Goal: Task Accomplishment & Management: Use online tool/utility

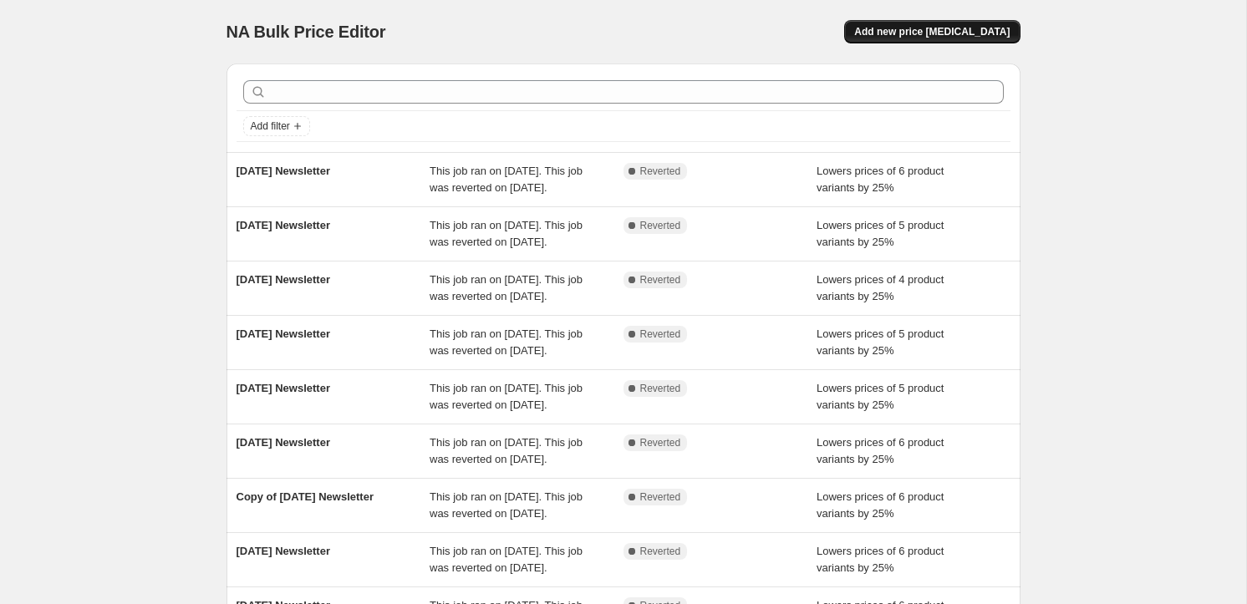
click at [939, 32] on span "Add new price [MEDICAL_DATA]" at bounding box center [931, 31] width 155 height 13
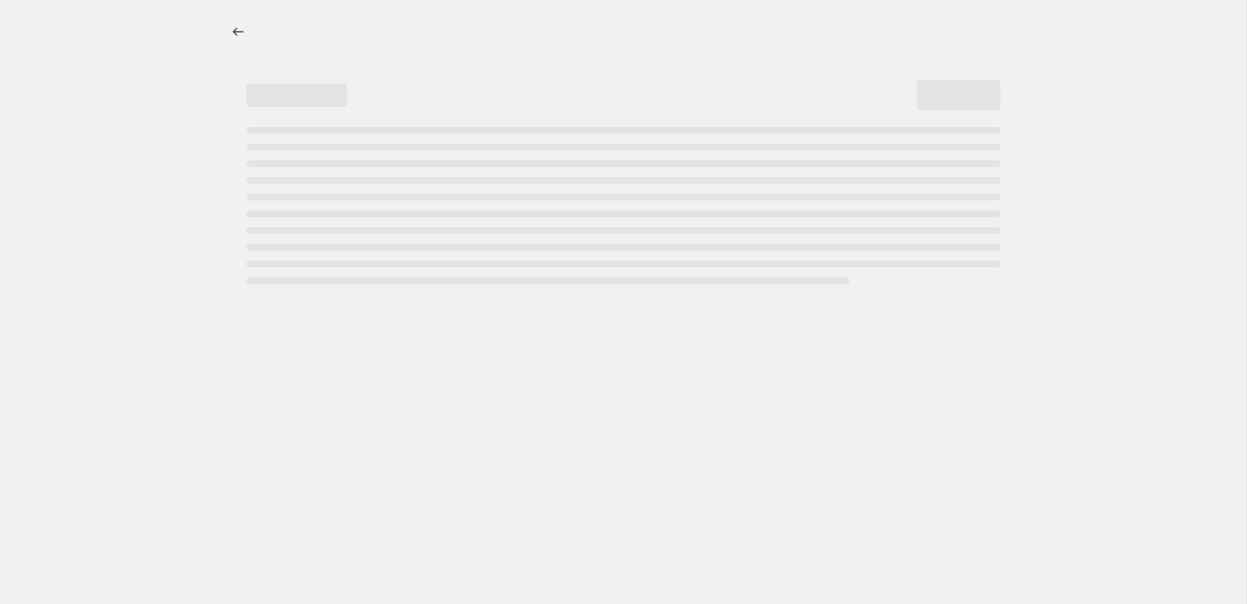
select select "percentage"
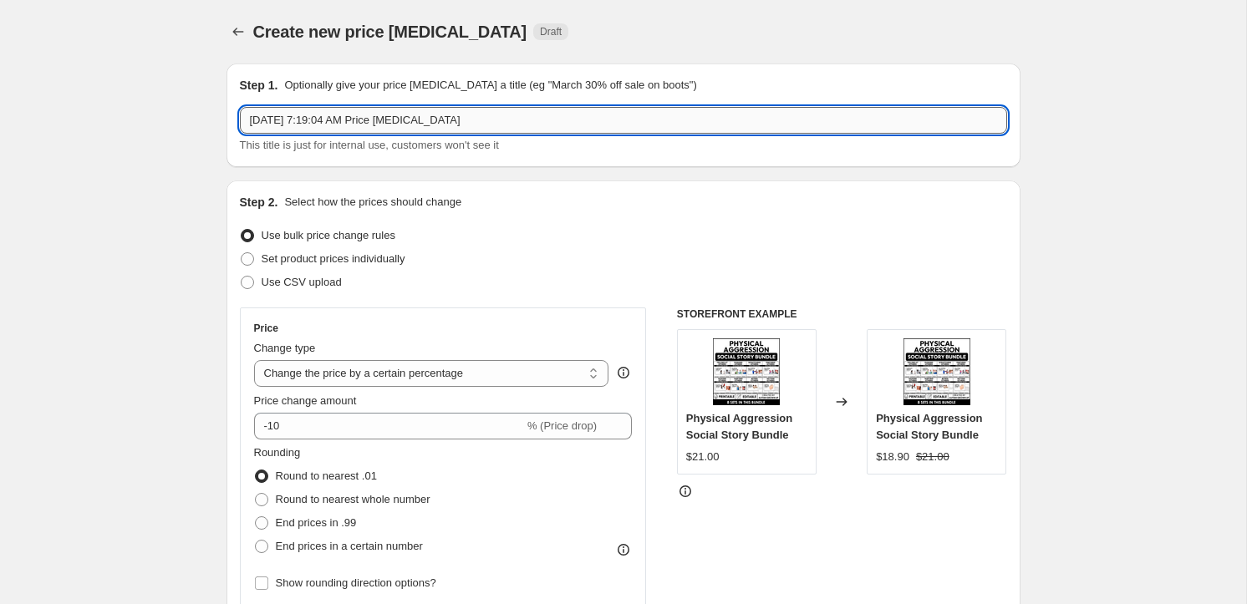
click at [413, 122] on input "[DATE] 7:19:04 AM Price [MEDICAL_DATA]" at bounding box center [623, 120] width 767 height 27
type input "[DATE] Newsletter"
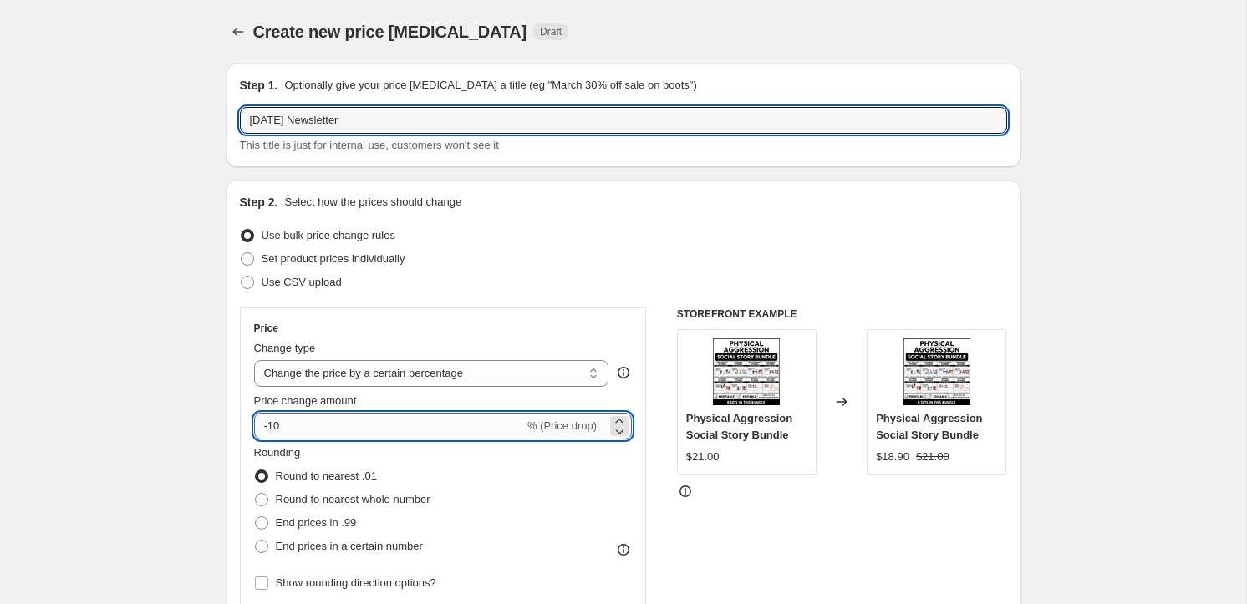
click at [389, 421] on input "-10" at bounding box center [389, 426] width 270 height 27
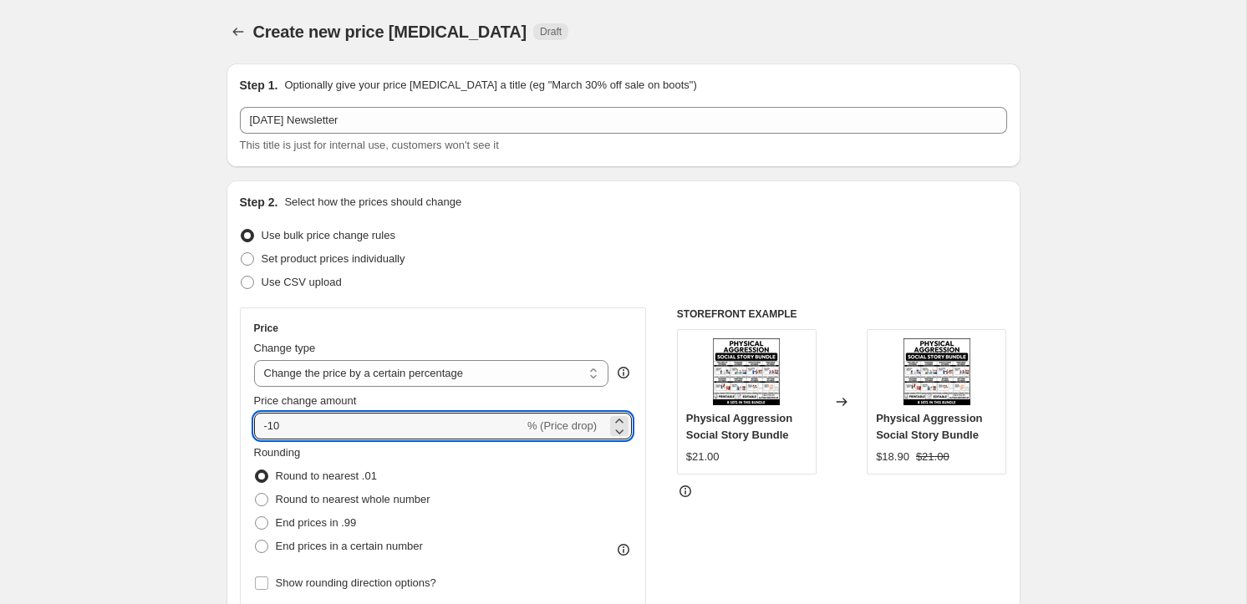
type input "-1"
type input "-25"
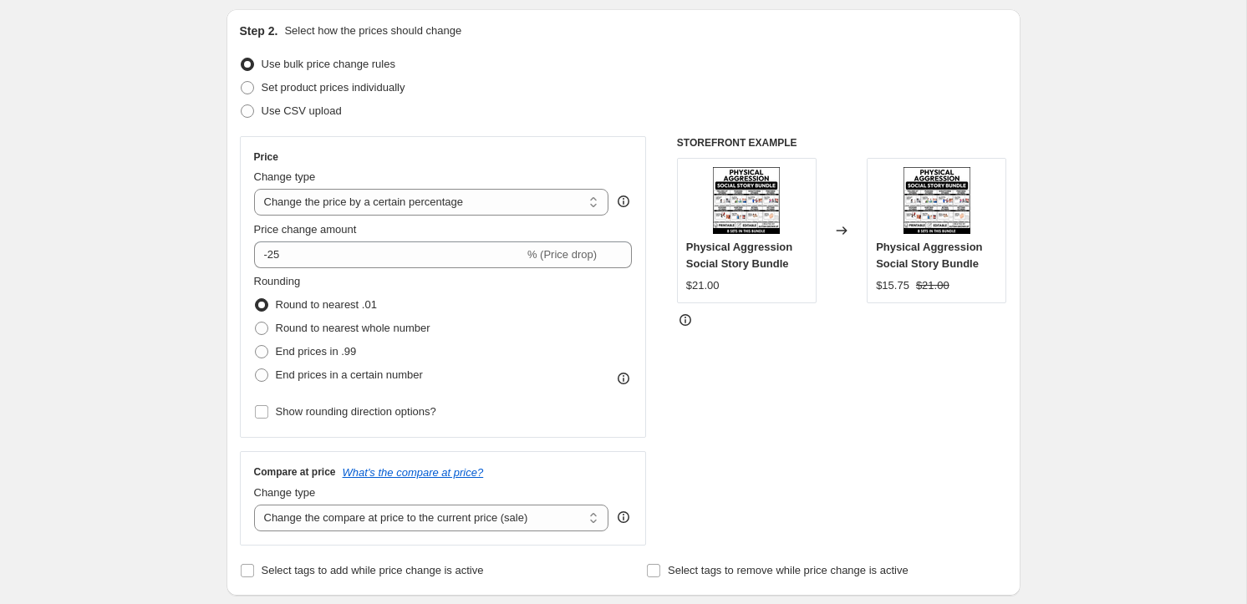
scroll to position [366, 0]
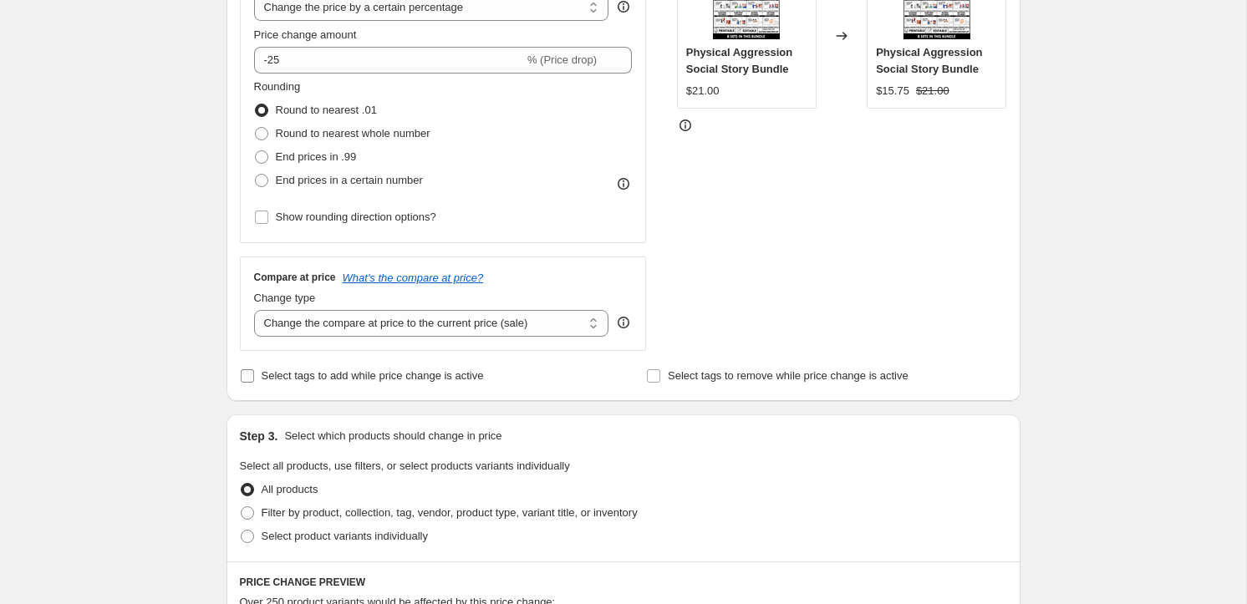
click at [331, 381] on span "Select tags to add while price change is active" at bounding box center [373, 375] width 222 height 13
click at [254, 381] on input "Select tags to add while price change is active" at bounding box center [247, 375] width 13 height 13
checkbox input "true"
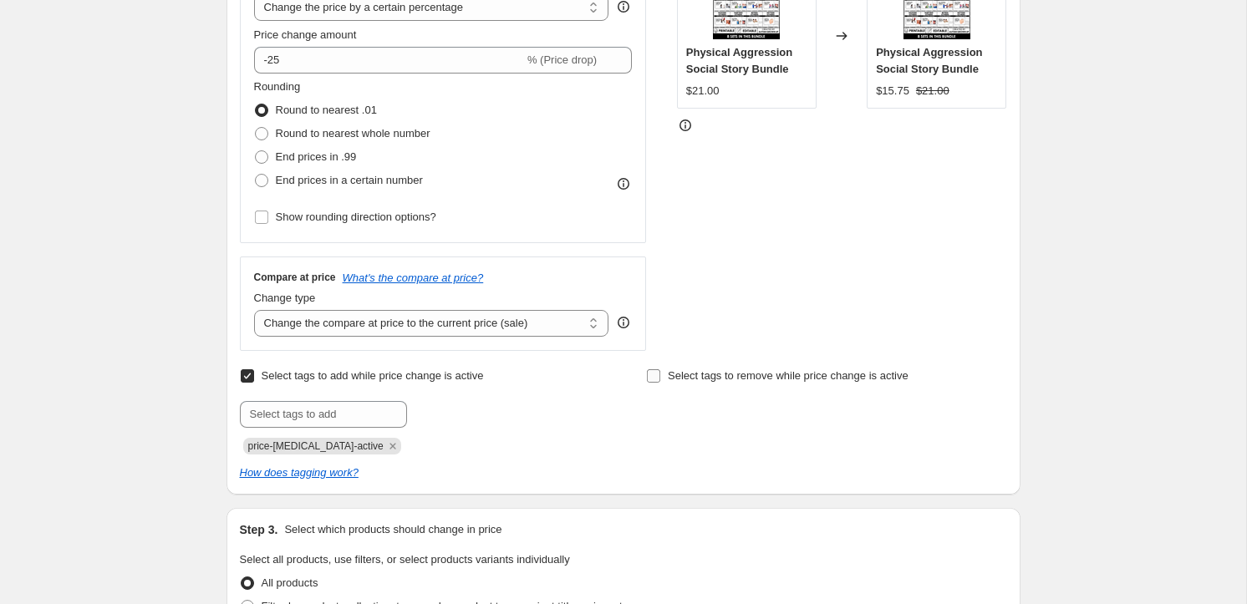
click at [734, 376] on span "Select tags to remove while price change is active" at bounding box center [788, 375] width 241 height 13
click at [660, 376] on input "Select tags to remove while price change is active" at bounding box center [653, 375] width 13 height 13
checkbox input "true"
click at [385, 443] on icon "Remove price-change-job-active" at bounding box center [392, 446] width 15 height 15
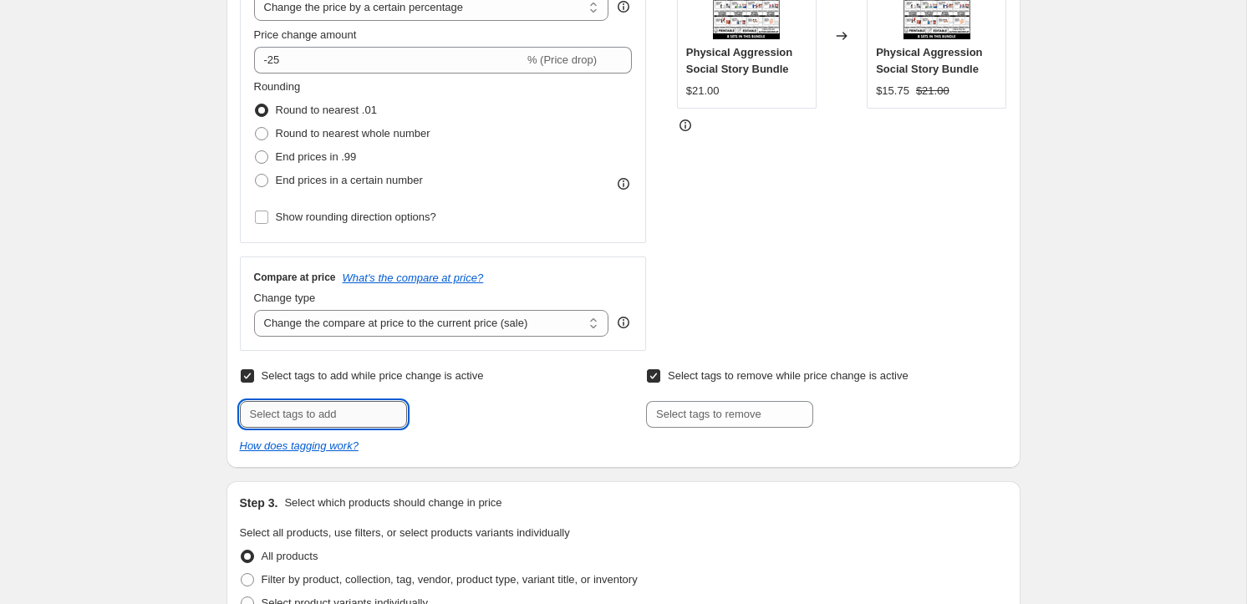
click at [353, 420] on input "text" at bounding box center [323, 414] width 167 height 27
type input "Newsletter Discount"
click at [452, 408] on span "Newsletter D..." at bounding box center [477, 413] width 69 height 12
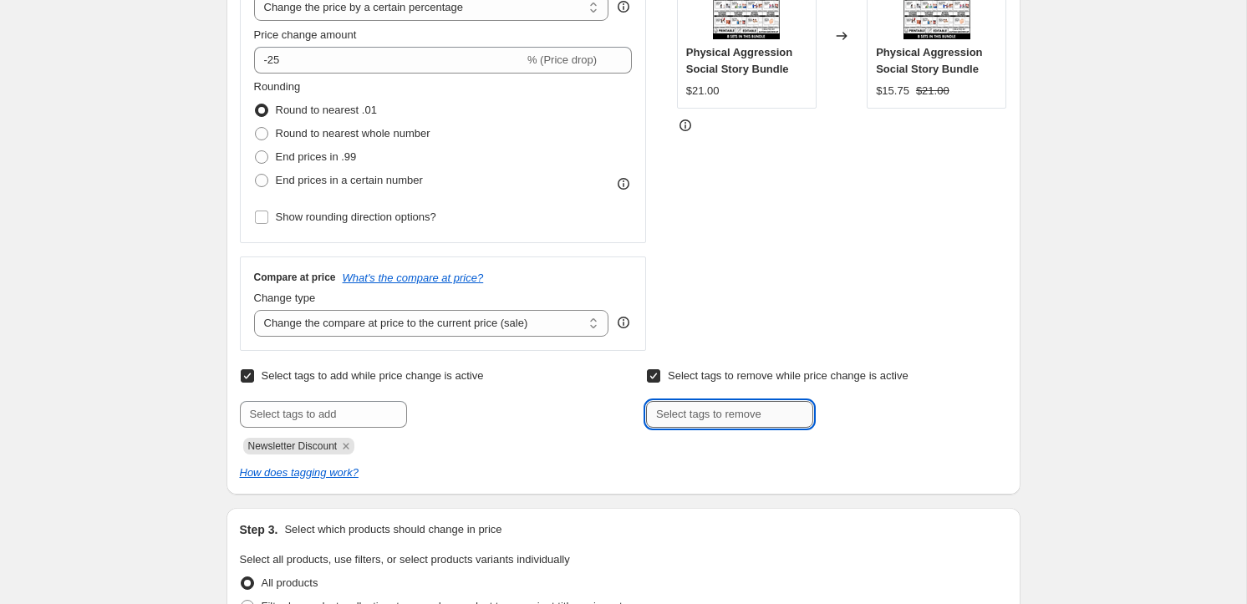
click at [707, 409] on input "text" at bounding box center [729, 414] width 167 height 27
type input "Newsletter Discount"
click at [852, 415] on span "Newsletter D..." at bounding box center [884, 413] width 69 height 12
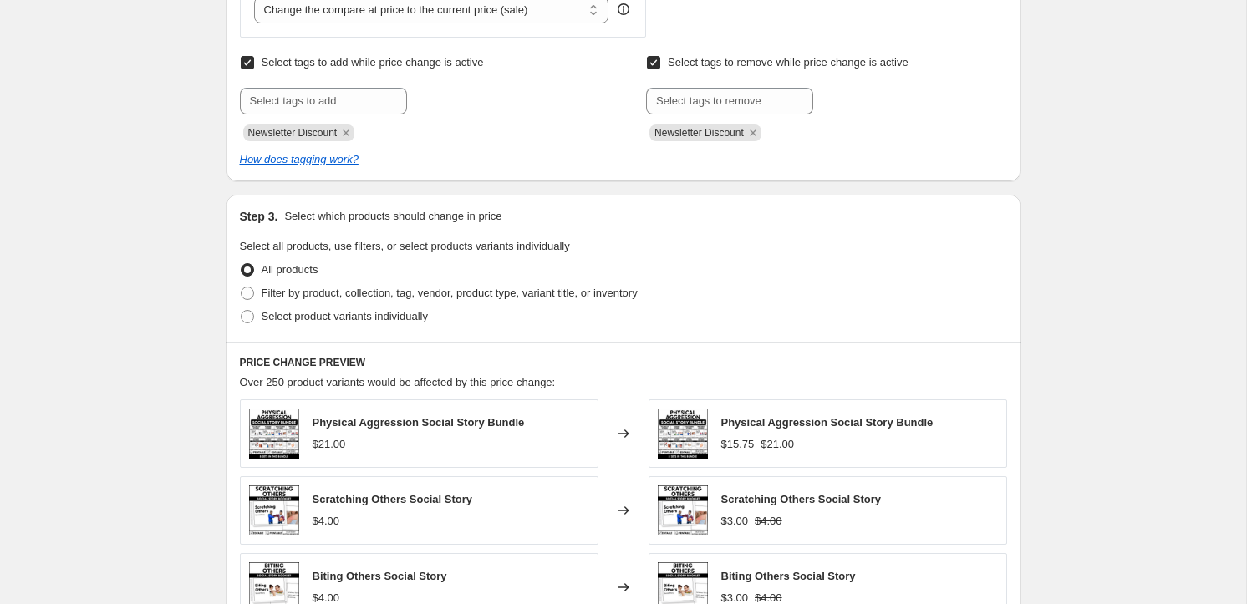
scroll to position [752, 0]
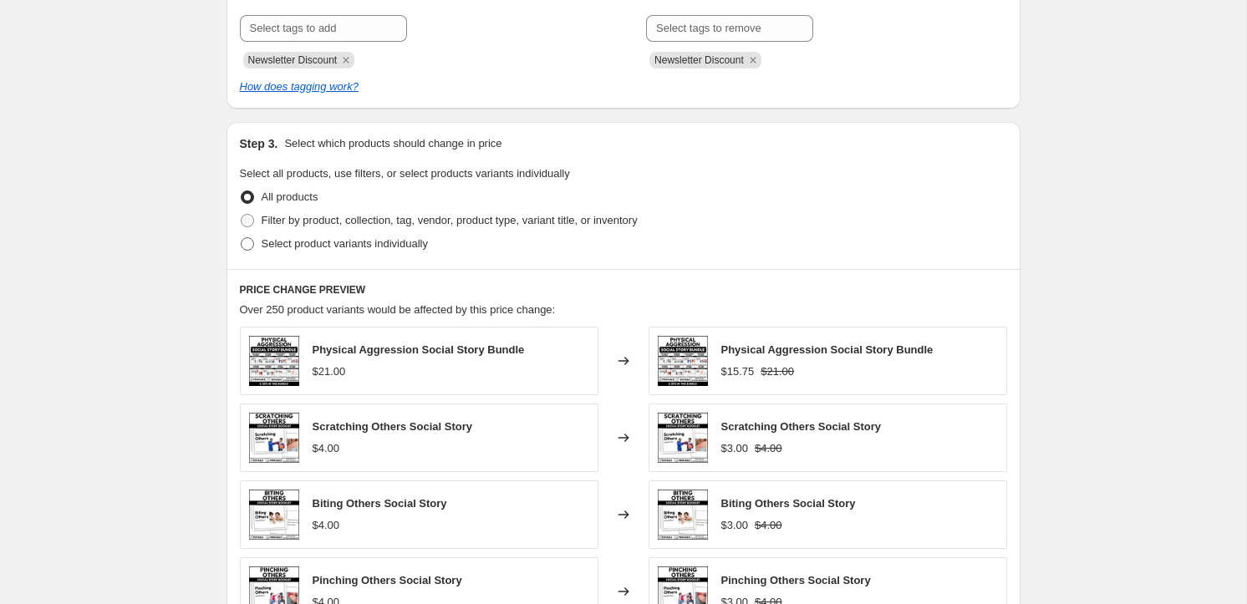
click at [244, 237] on span at bounding box center [247, 243] width 13 height 13
click at [242, 237] on input "Select product variants individually" at bounding box center [241, 237] width 1 height 1
radio input "true"
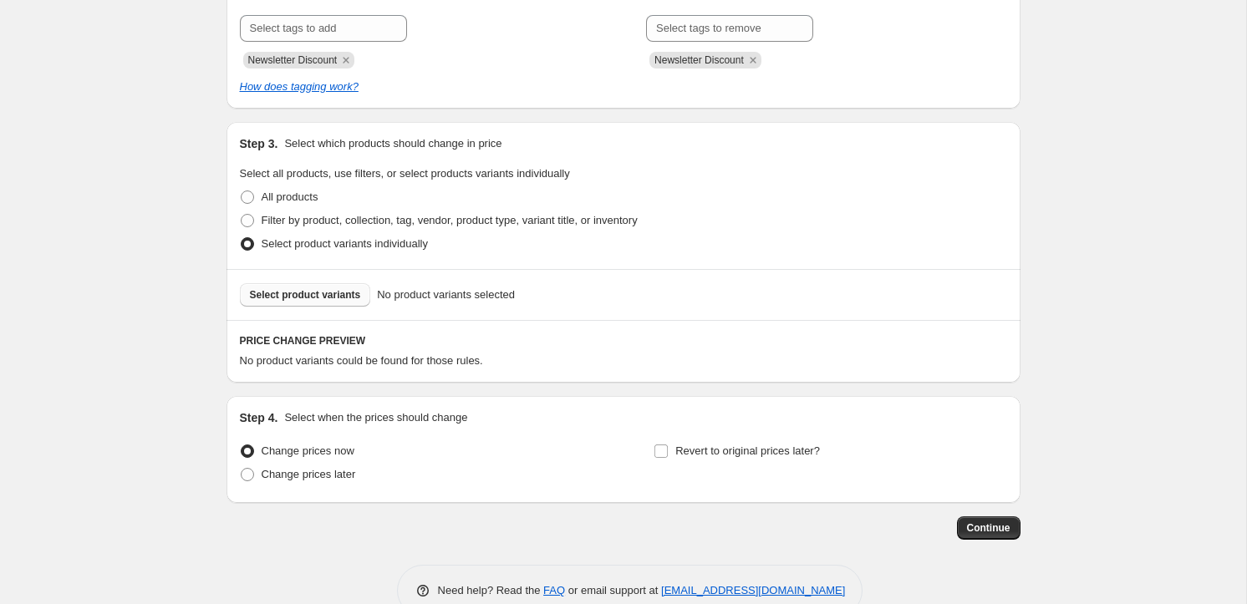
click at [334, 296] on span "Select product variants" at bounding box center [305, 294] width 111 height 13
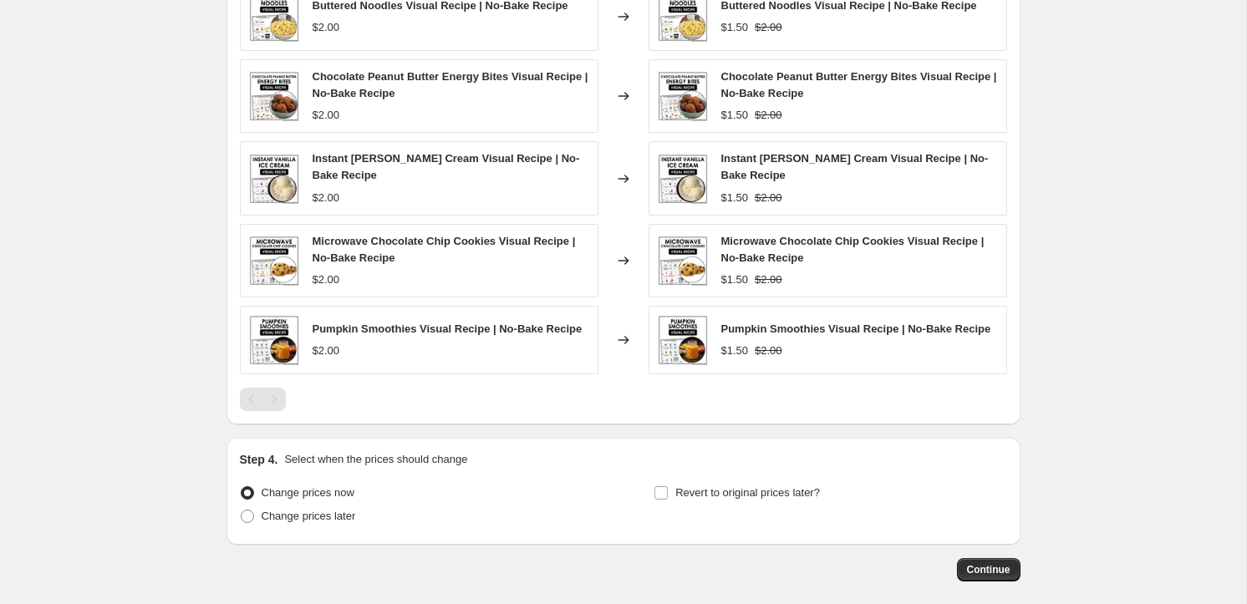
scroll to position [1227, 0]
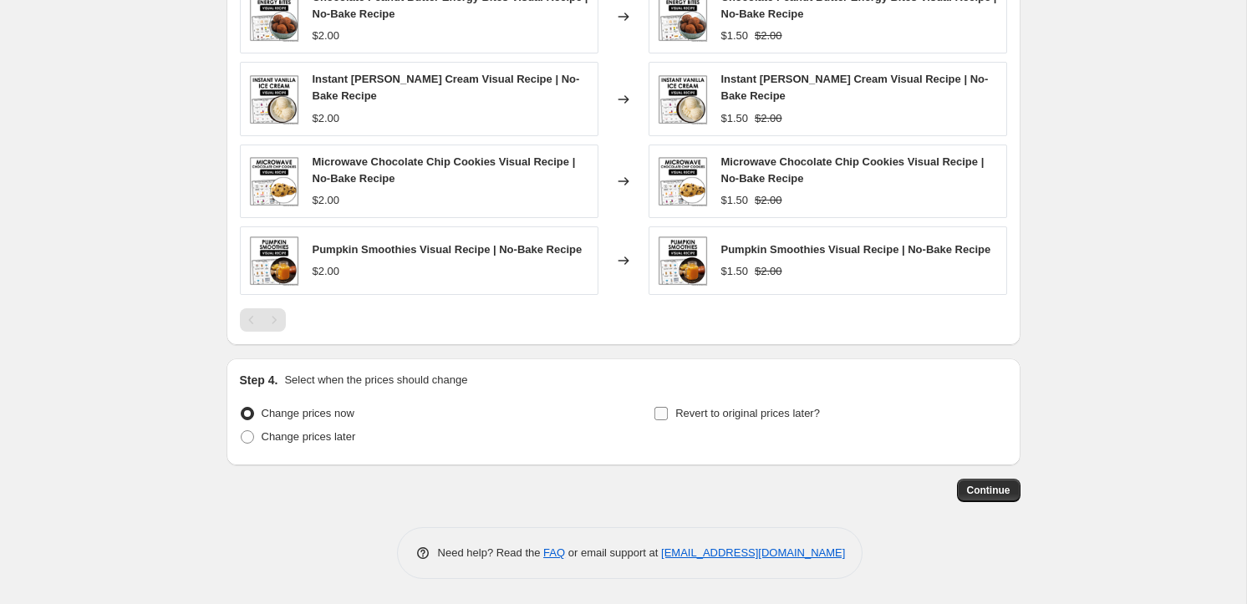
click at [724, 425] on label "Revert to original prices later?" at bounding box center [737, 413] width 166 height 23
click at [668, 420] on input "Revert to original prices later?" at bounding box center [660, 413] width 13 height 13
checkbox input "true"
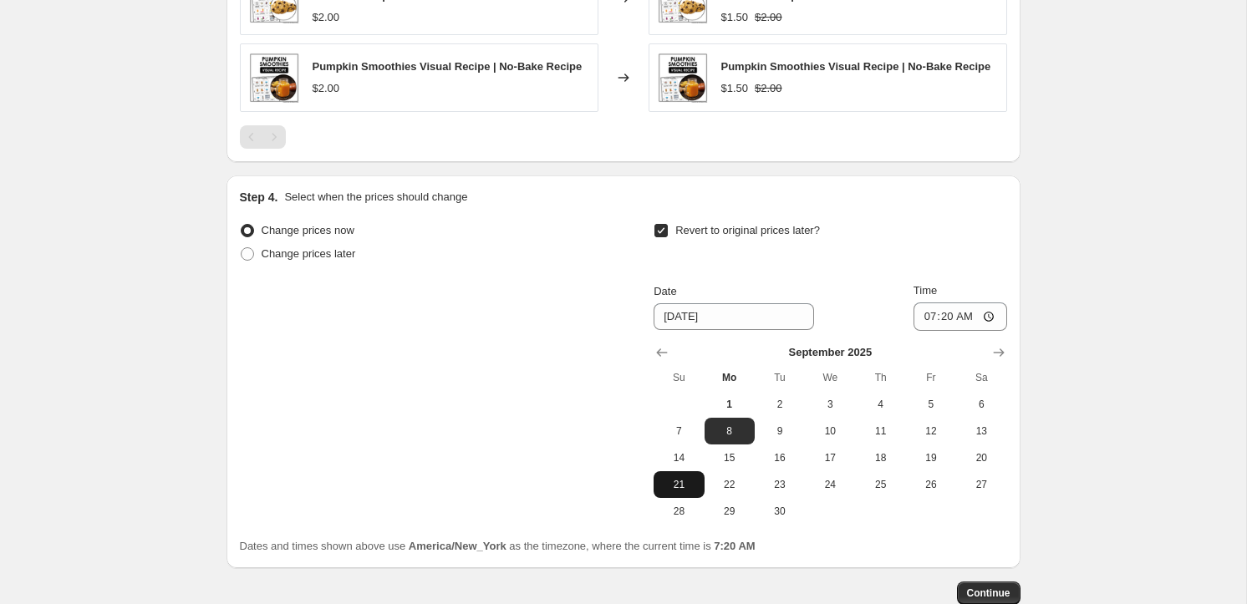
scroll to position [1428, 0]
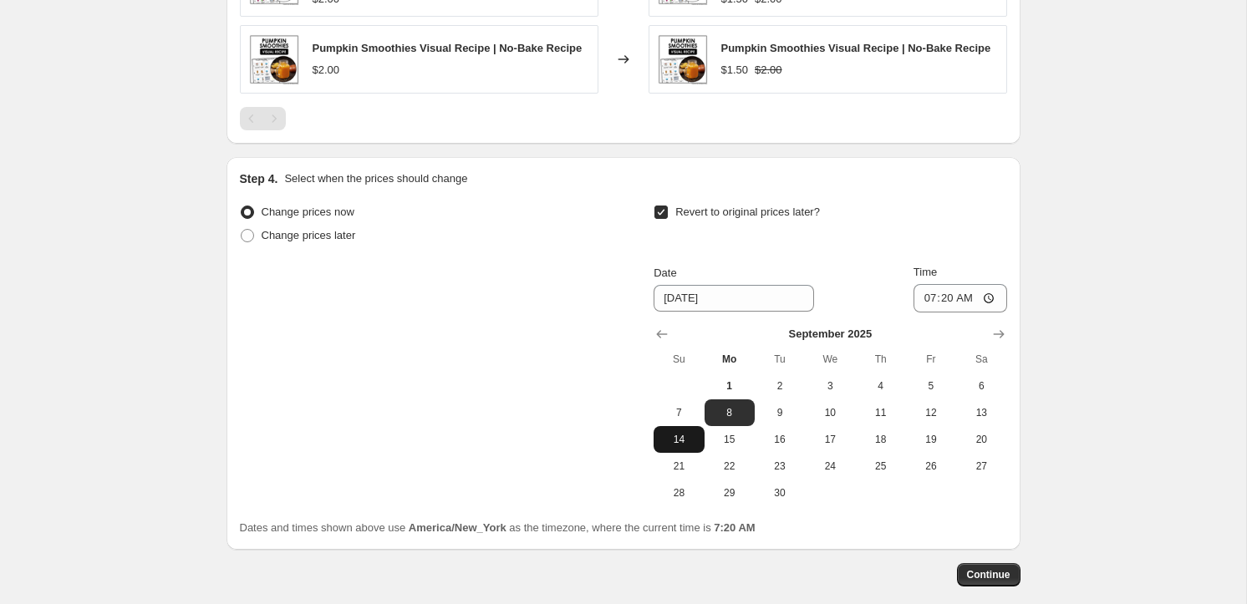
click at [684, 433] on span "14" at bounding box center [678, 439] width 37 height 13
click at [687, 409] on span "7" at bounding box center [678, 412] width 37 height 13
type input "9/7/2025"
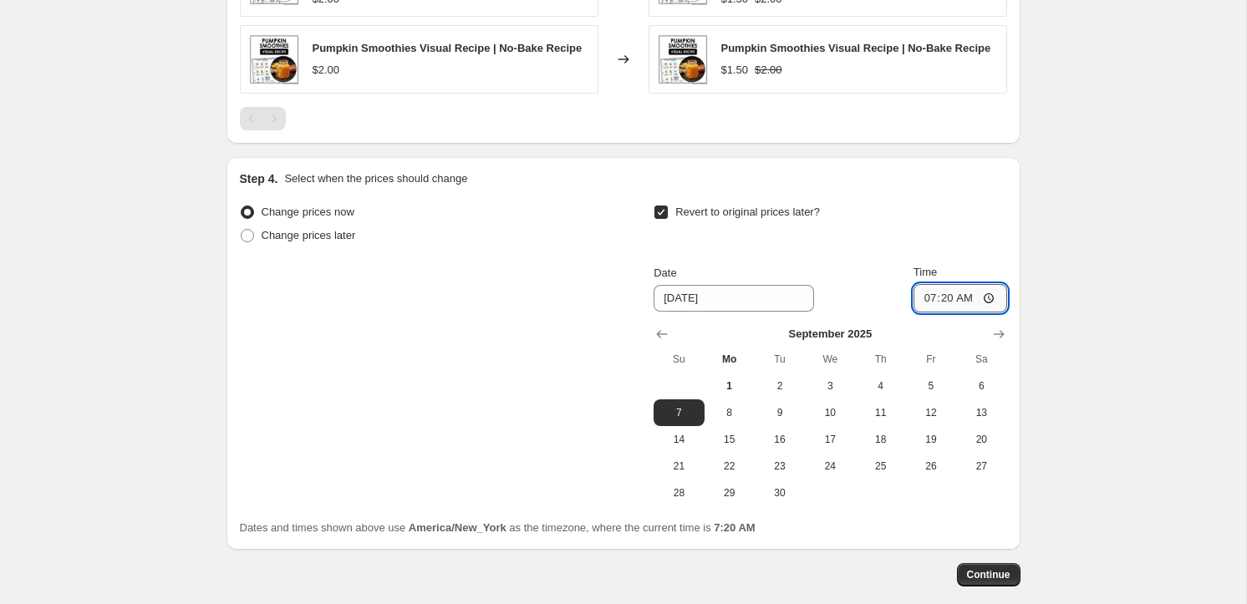
click at [930, 298] on input "07:20" at bounding box center [960, 298] width 94 height 28
type input "05:00"
click at [999, 568] on span "Continue" at bounding box center [988, 574] width 43 height 13
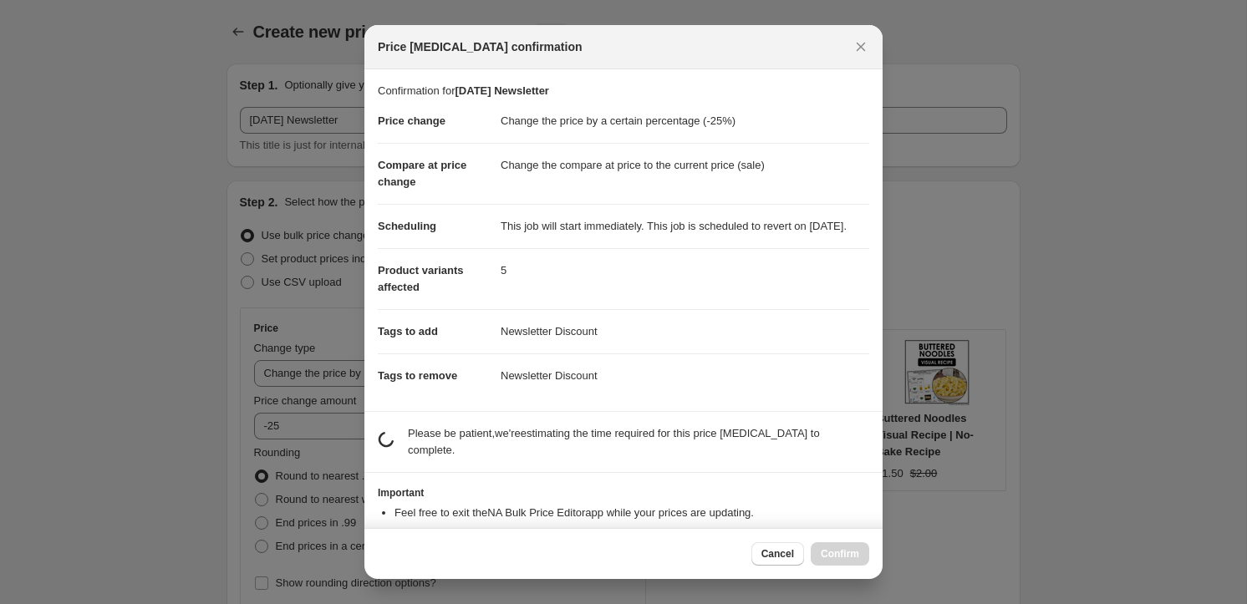
scroll to position [0, 0]
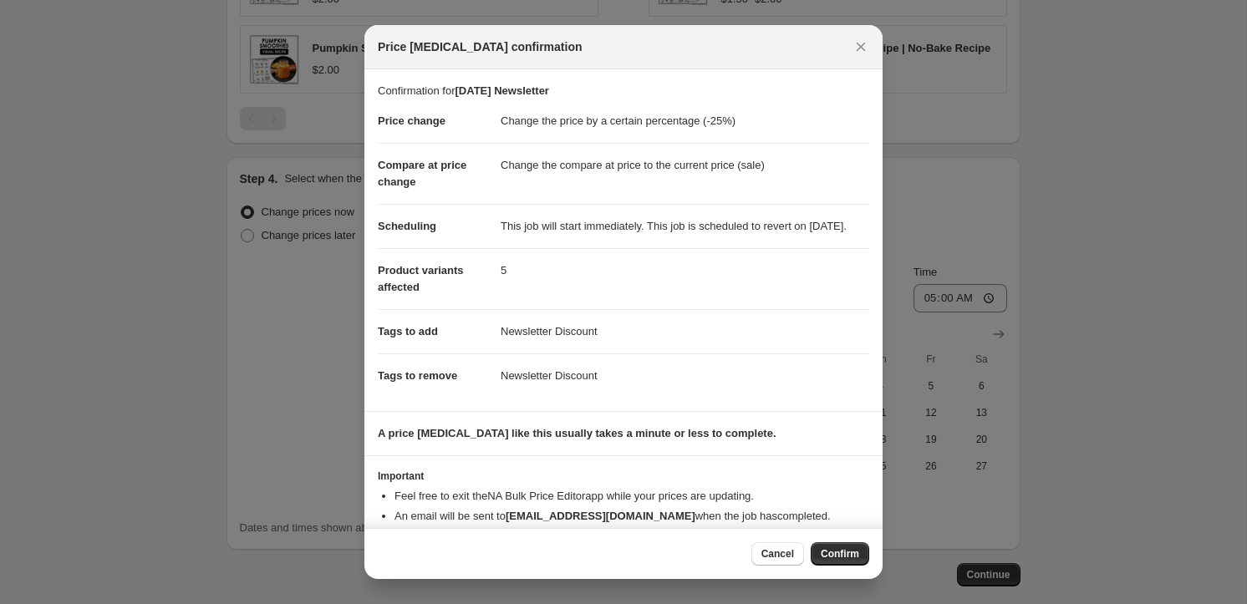
click at [828, 557] on span "Confirm" at bounding box center [840, 553] width 38 height 13
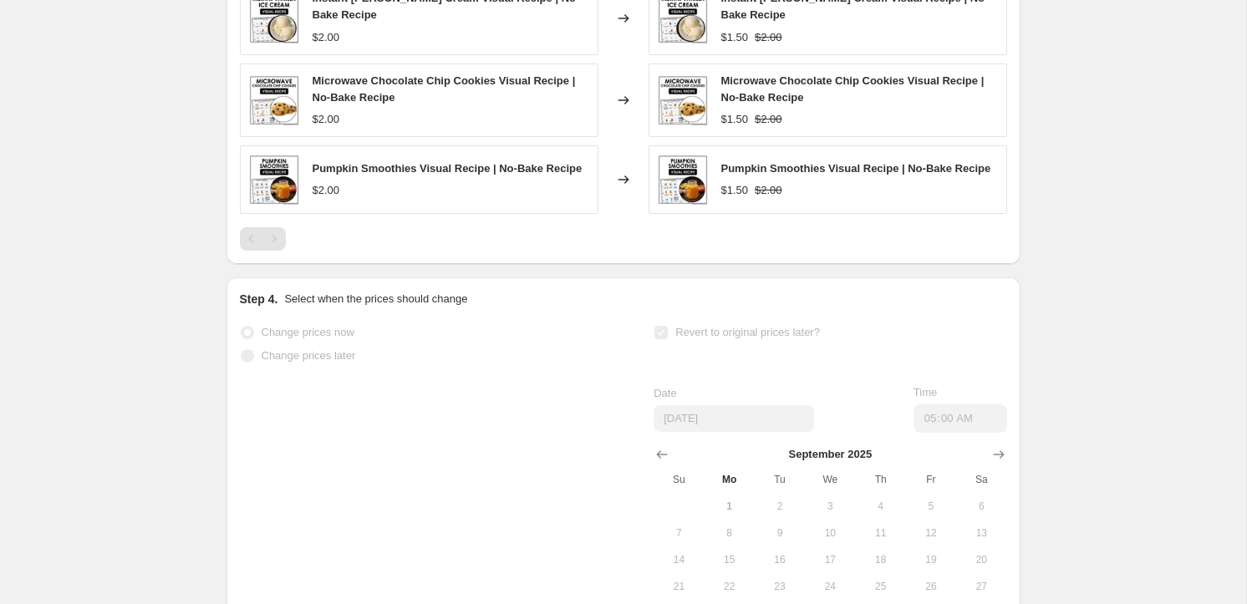
scroll to position [1472, 0]
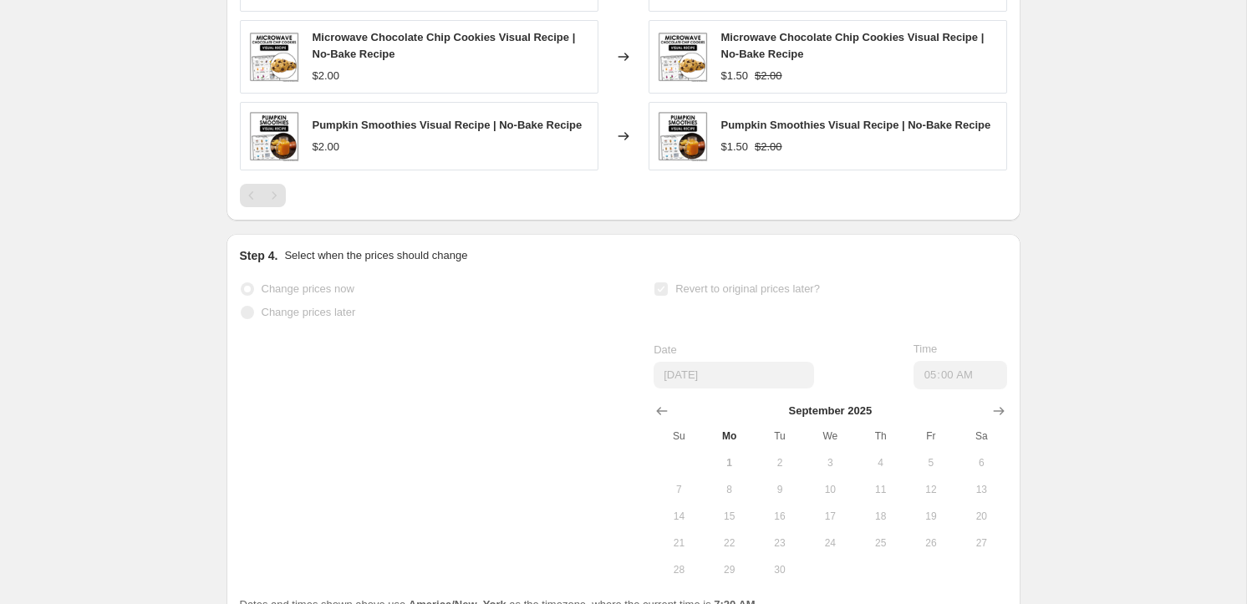
select select "percentage"
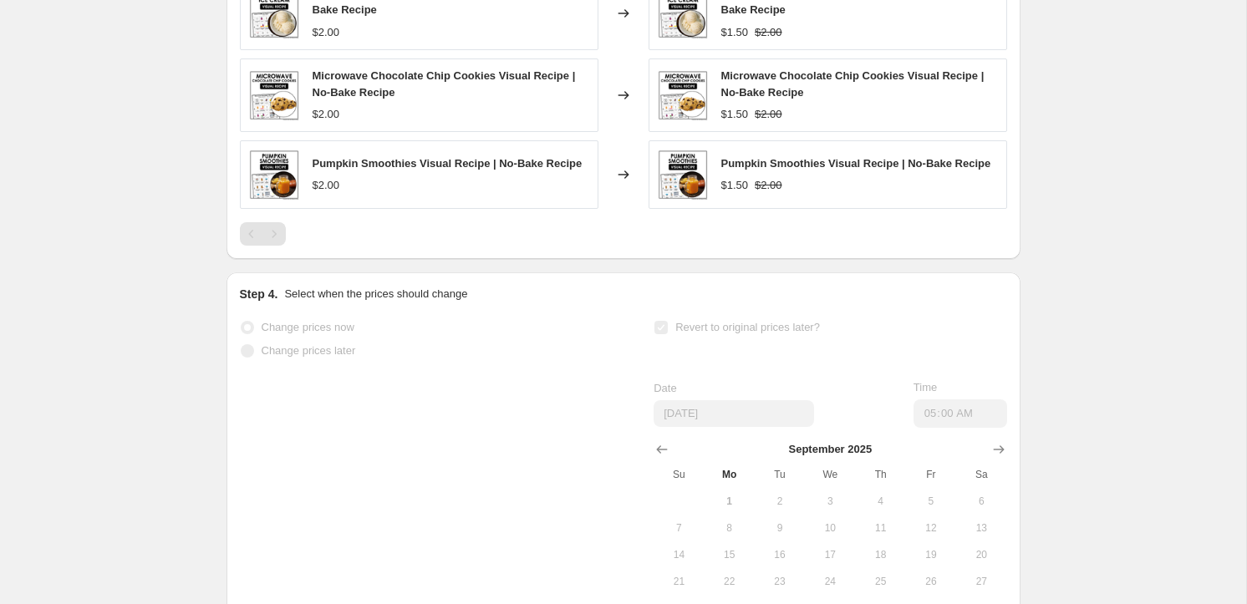
scroll to position [0, 0]
